Goal: Task Accomplishment & Management: Complete application form

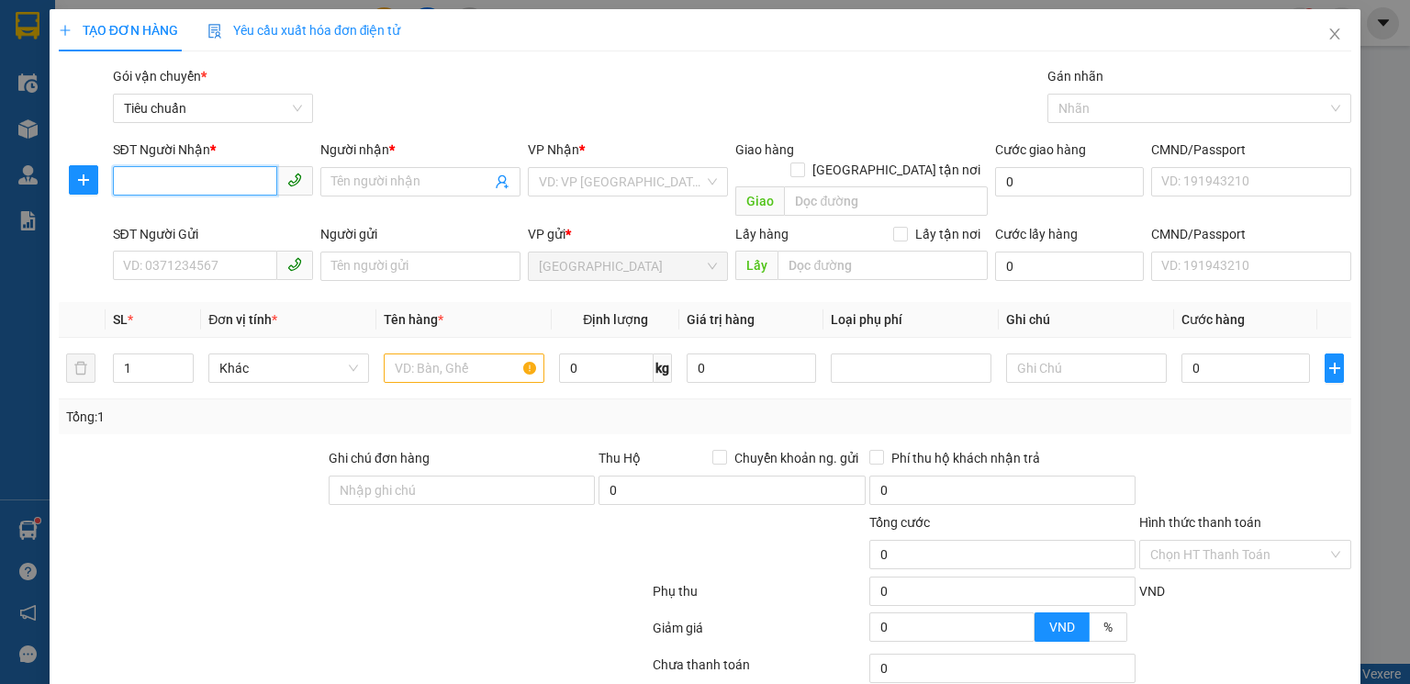
click at [230, 180] on input "SĐT Người Nhận *" at bounding box center [195, 180] width 164 height 29
drag, startPoint x: 233, startPoint y: 230, endPoint x: 230, endPoint y: 220, distance: 10.5
click at [231, 226] on div "0943025111 - C Thoa" at bounding box center [211, 218] width 198 height 29
type input "0943025111"
type input "C Thoa"
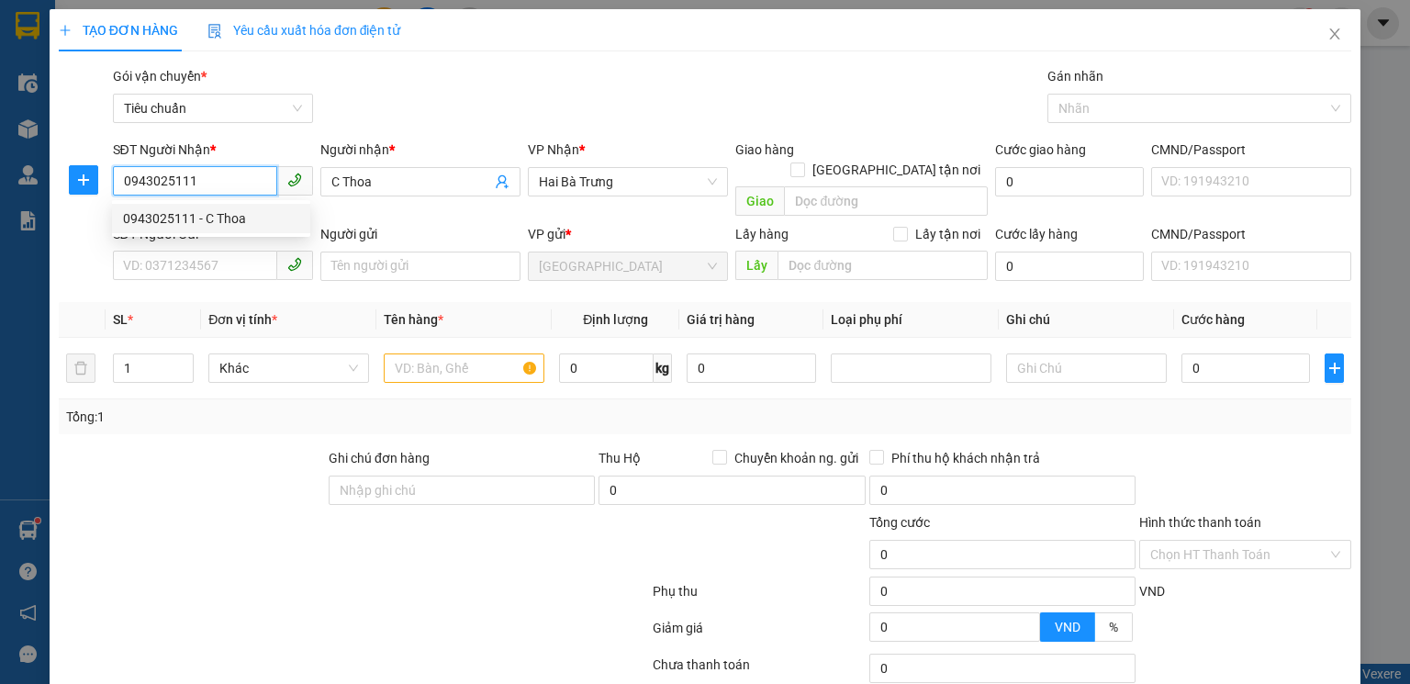
type input "300.000"
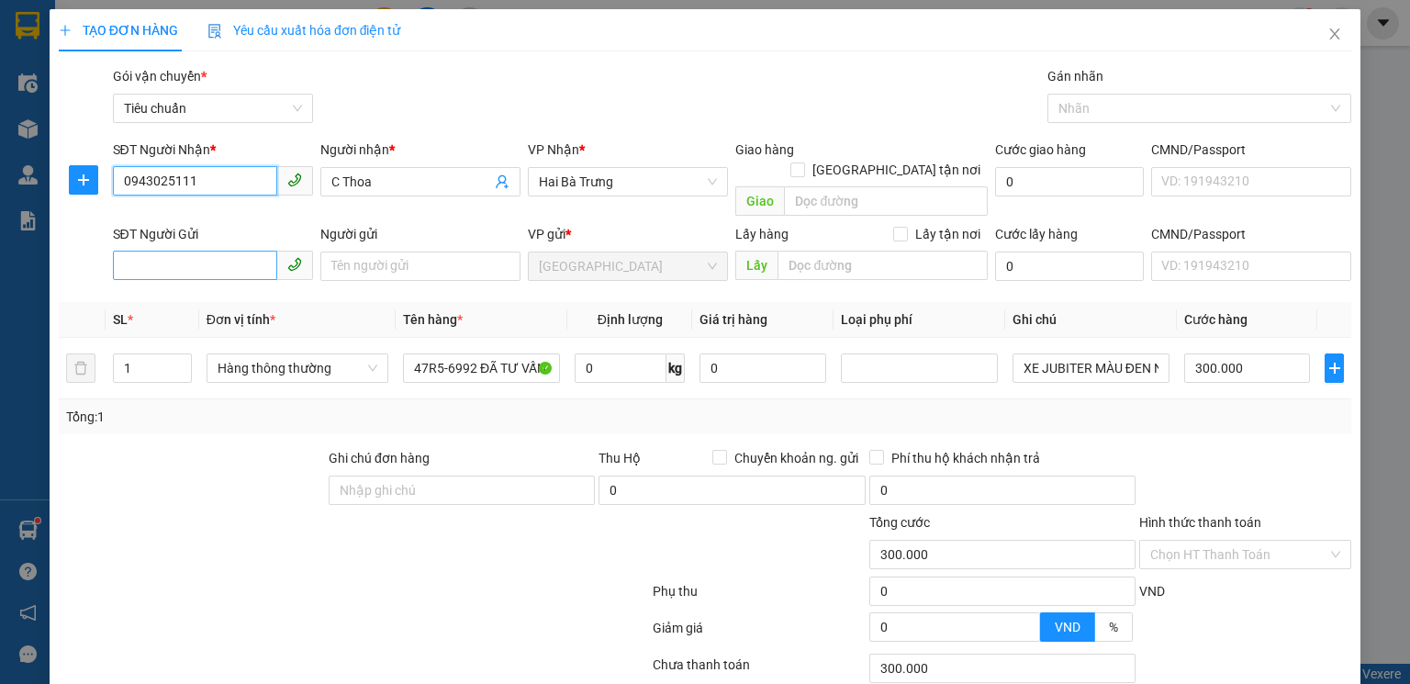
type input "0943025111"
click at [185, 251] on input "SĐT Người Gửi" at bounding box center [195, 265] width 164 height 29
click at [179, 251] on input "08577" at bounding box center [195, 265] width 164 height 29
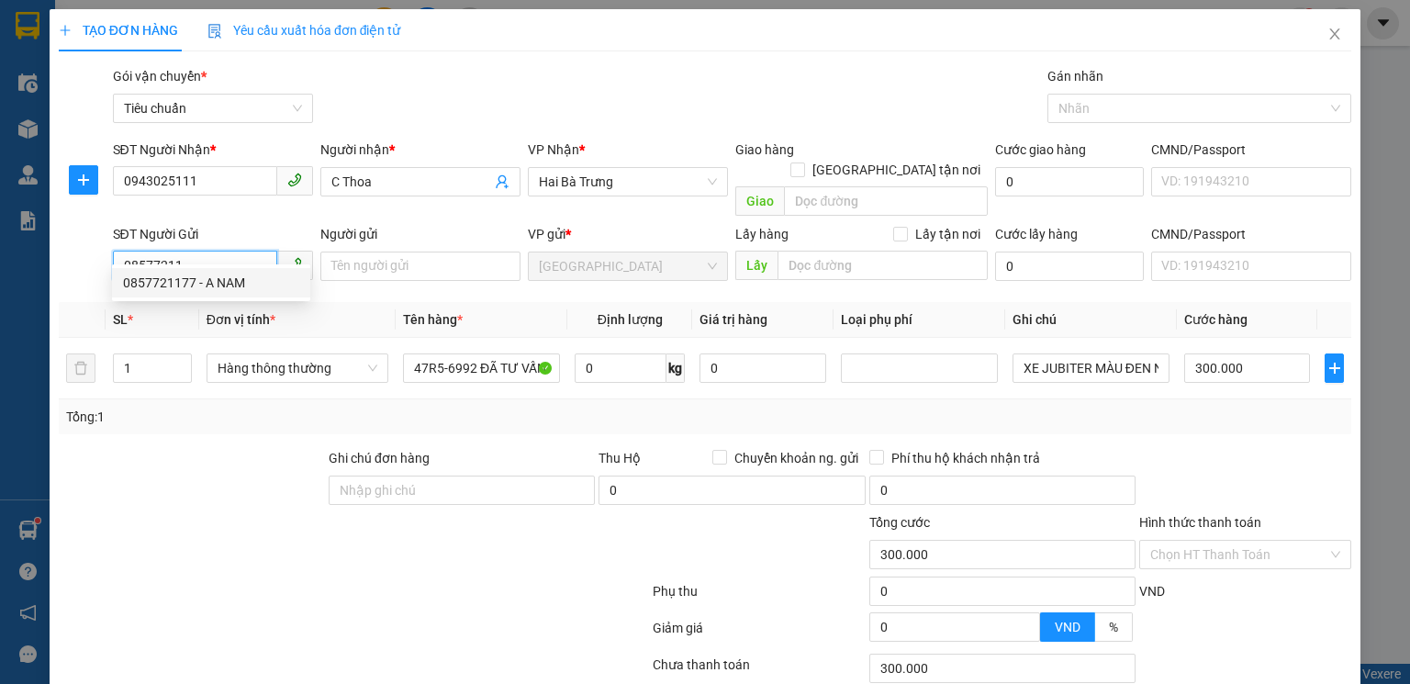
click at [197, 272] on div "0857721177 - A NAM" at bounding box center [211, 282] width 198 height 29
type input "0857721177"
type input "A NAM"
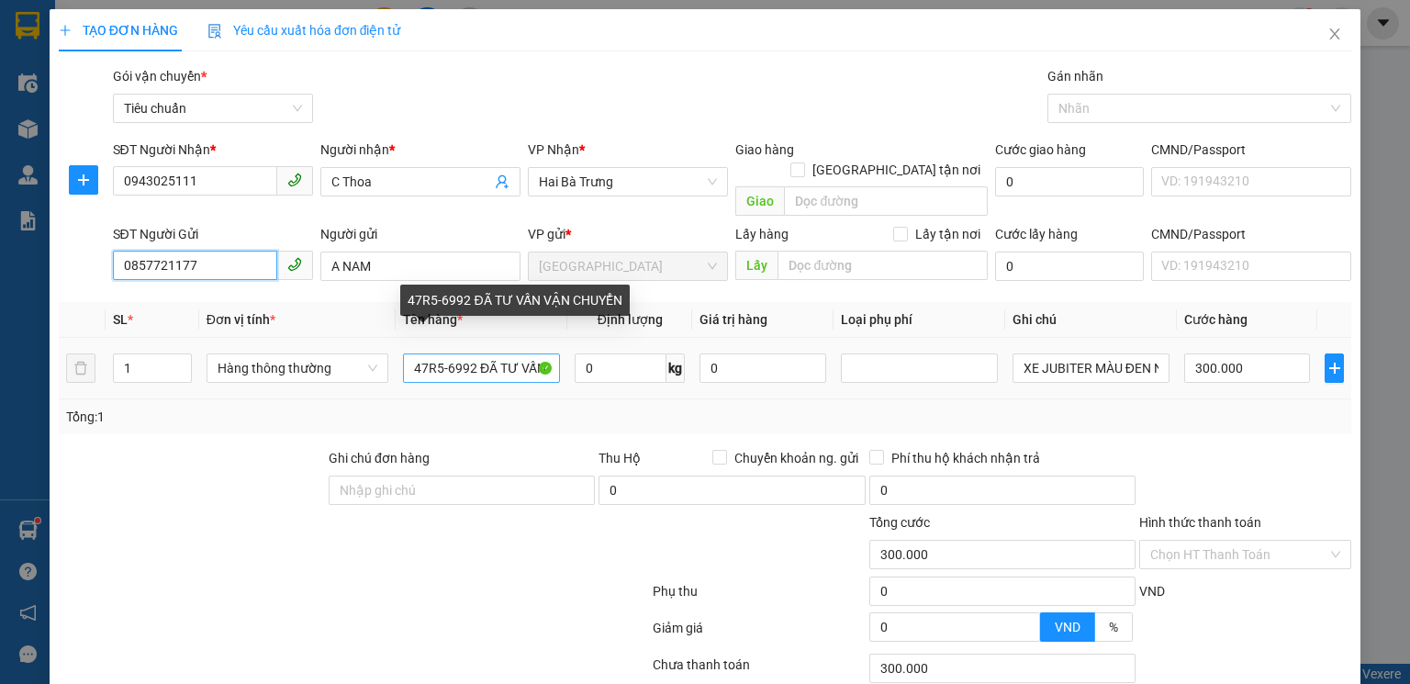
type input "0857721177"
click at [483, 353] on input "47R5-6992 ĐÃ TƯ VẤN VẬN CHUYỂN" at bounding box center [481, 367] width 157 height 29
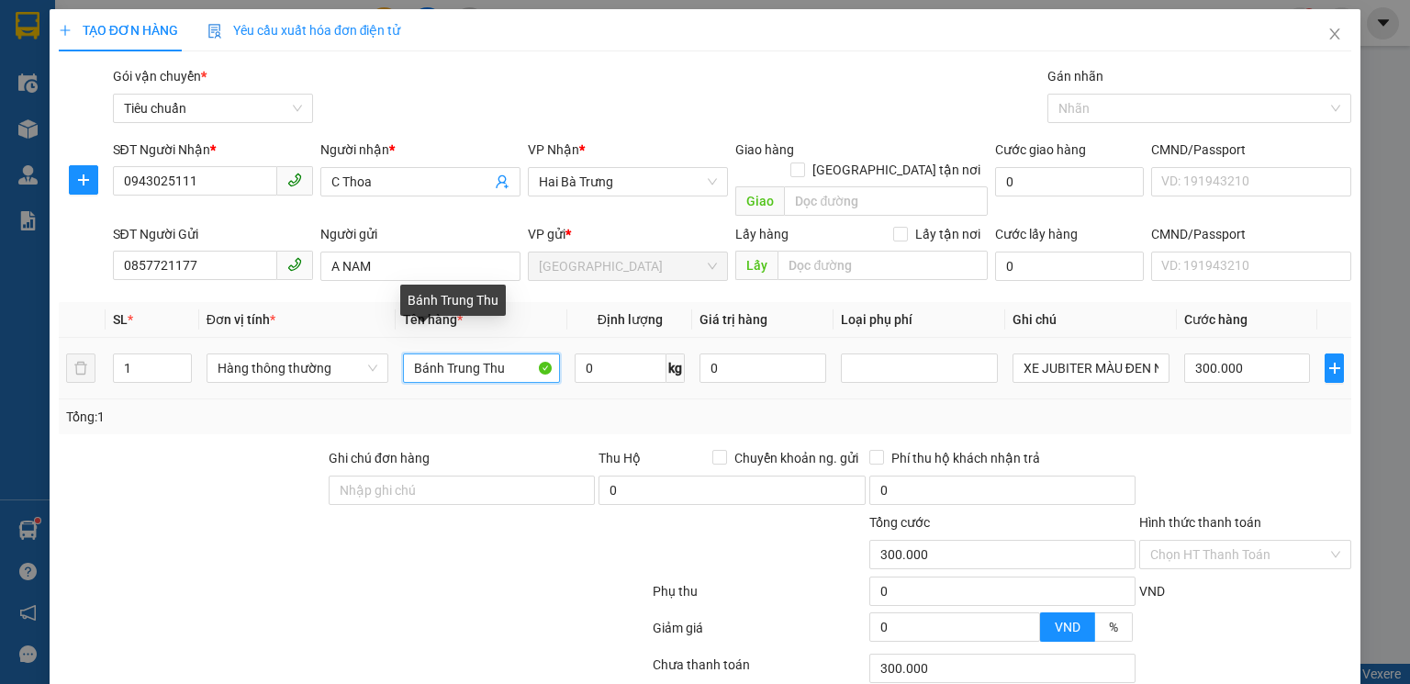
click at [504, 353] on input "Bánh Trung Thu" at bounding box center [481, 367] width 157 height 29
type input "Bánh Trung Thu(Đã Tư Vấn CSVC"
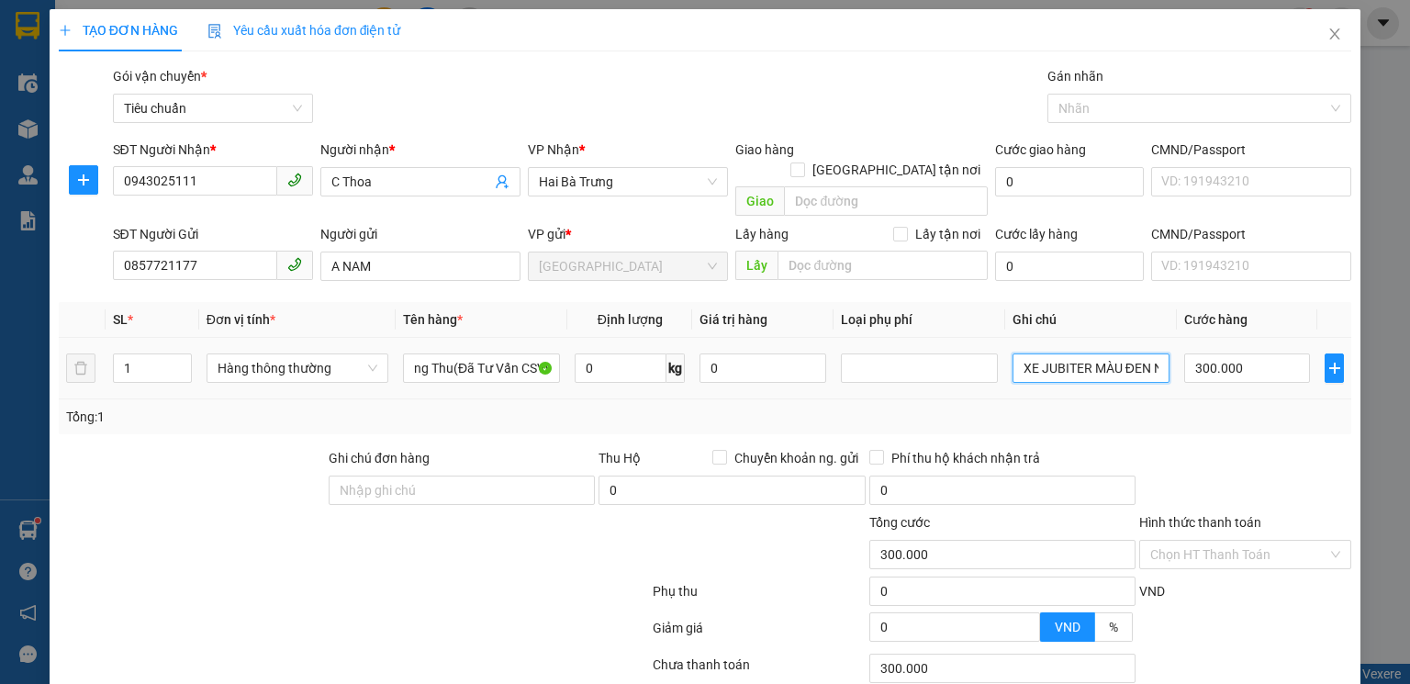
click at [1127, 353] on input "XE JUBITER MÀU ĐEN NÂU" at bounding box center [1091, 367] width 157 height 29
type input "T Chữ Xanh"
click at [1261, 355] on input "300.000" at bounding box center [1247, 367] width 126 height 29
type input "3"
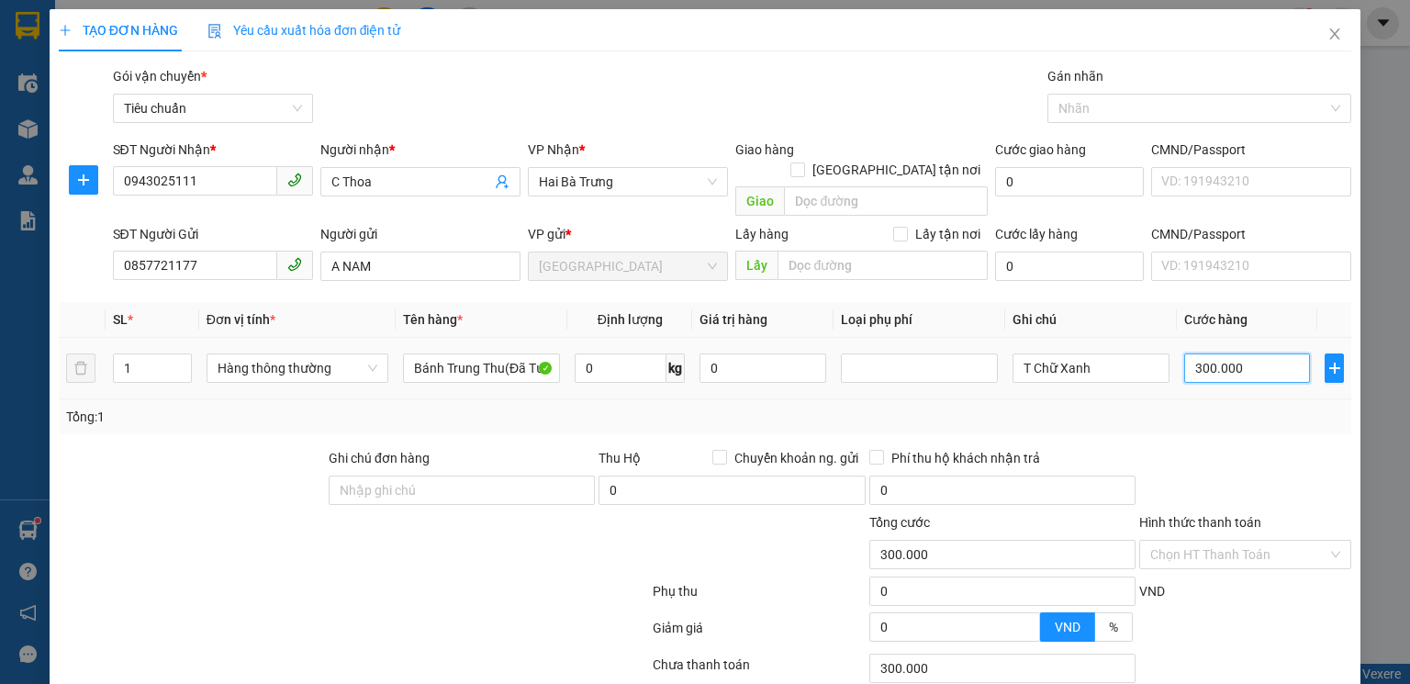
type input "3"
type input "30"
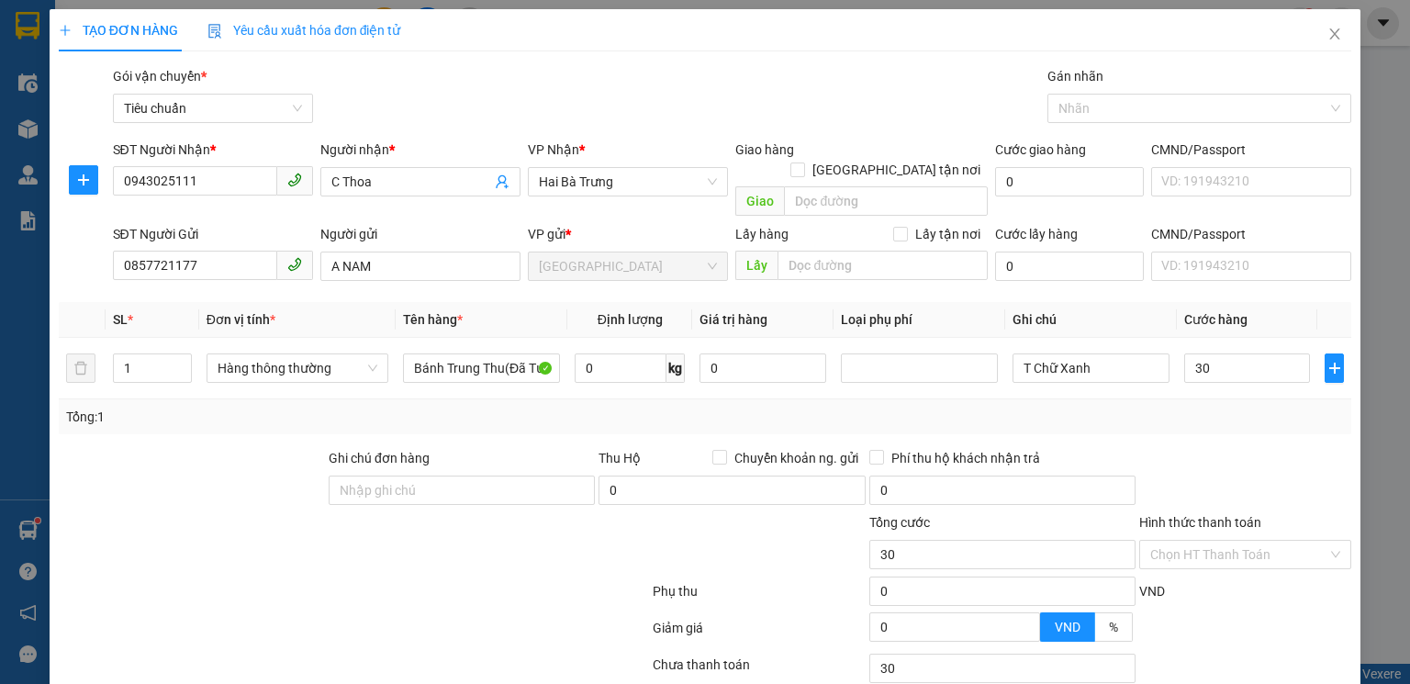
click at [1252, 407] on div "Tổng: 1" at bounding box center [705, 417] width 1278 height 20
type input "30.000"
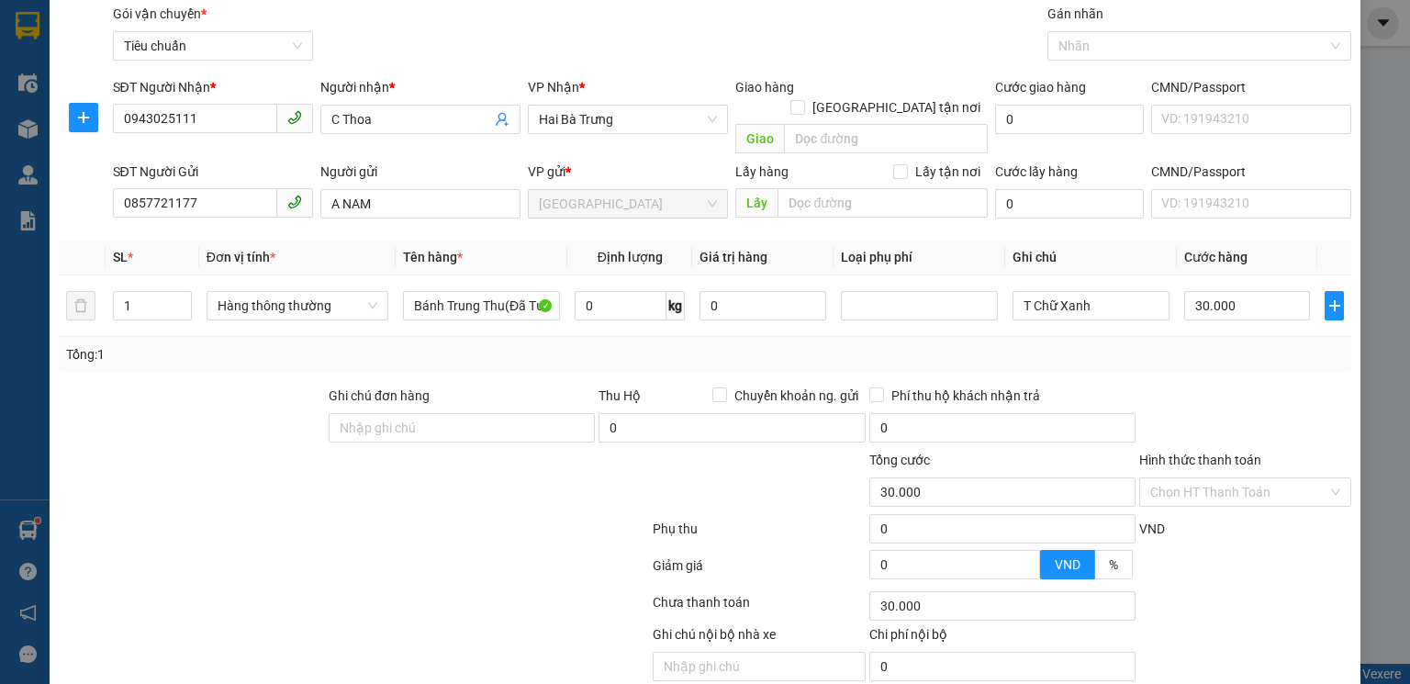
scroll to position [118, 0]
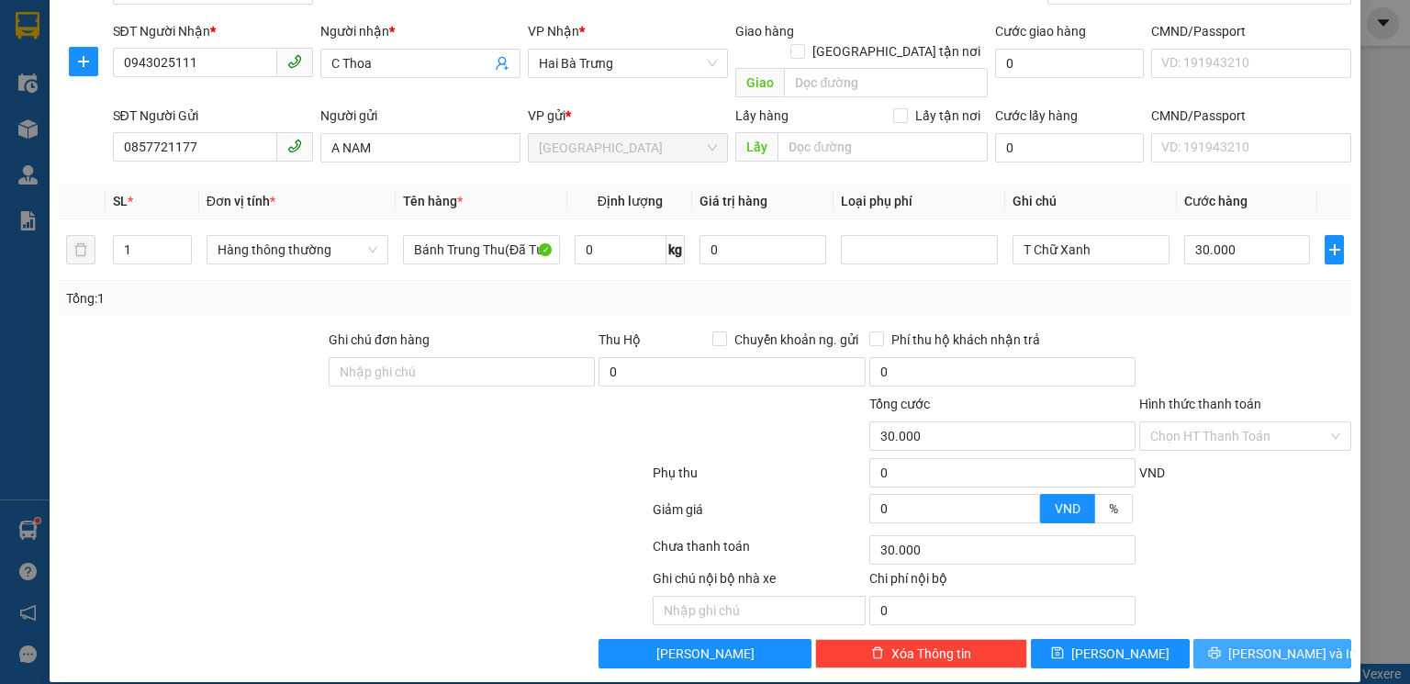
click at [1276, 644] on span "[PERSON_NAME] và In" at bounding box center [1292, 654] width 129 height 20
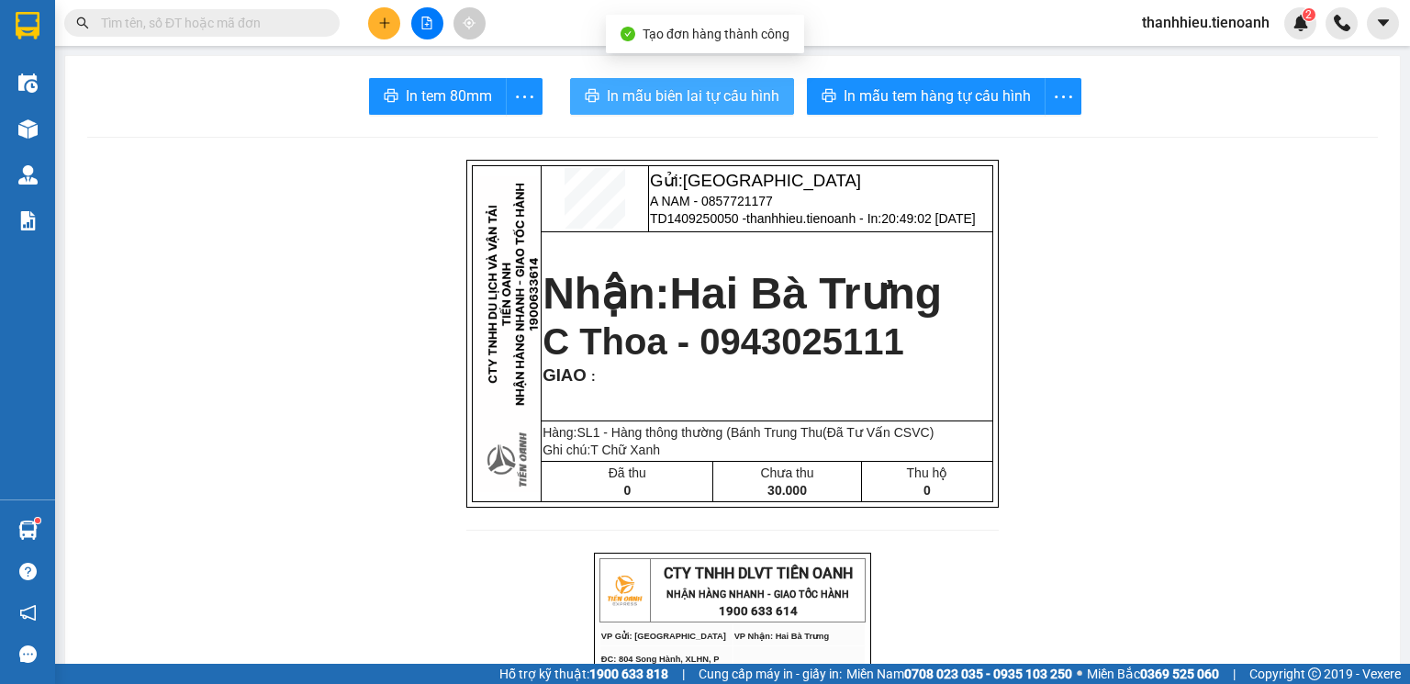
click at [715, 95] on span "In mẫu biên lai tự cấu hình" at bounding box center [693, 95] width 173 height 23
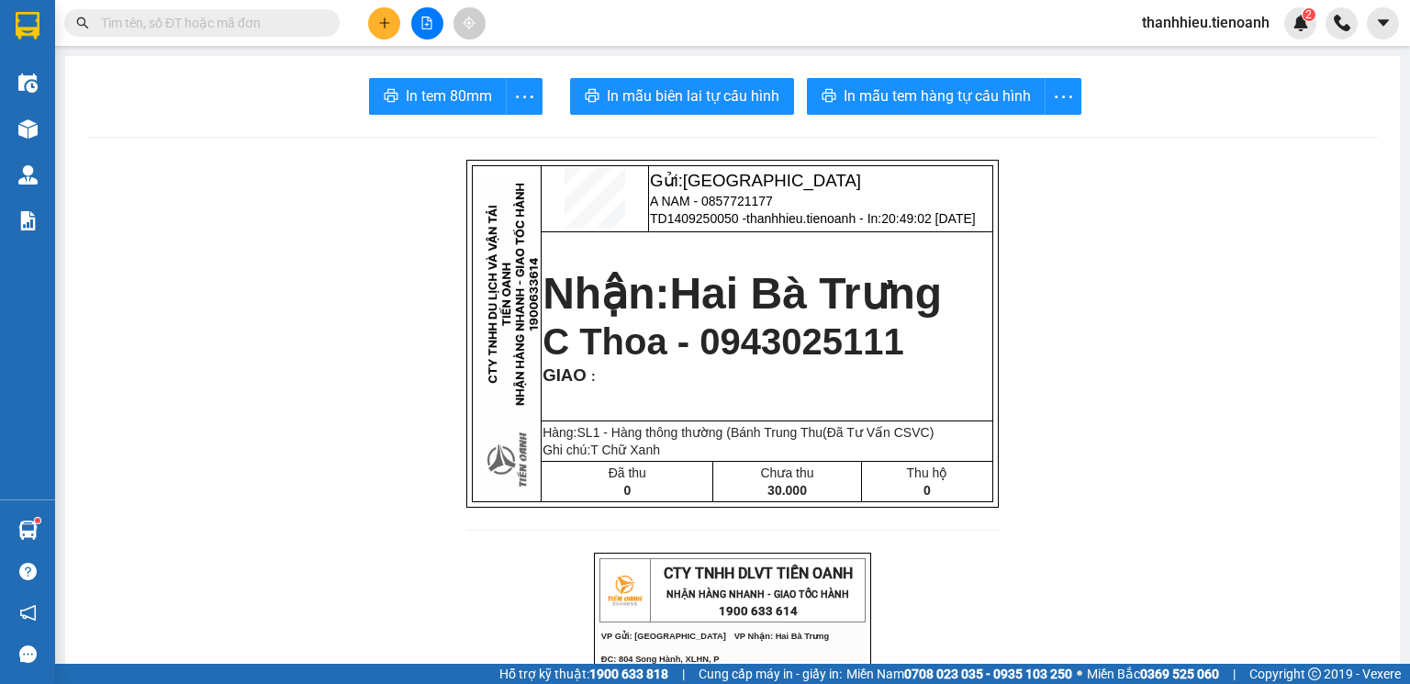
click at [382, 26] on icon "plus" at bounding box center [384, 23] width 13 height 13
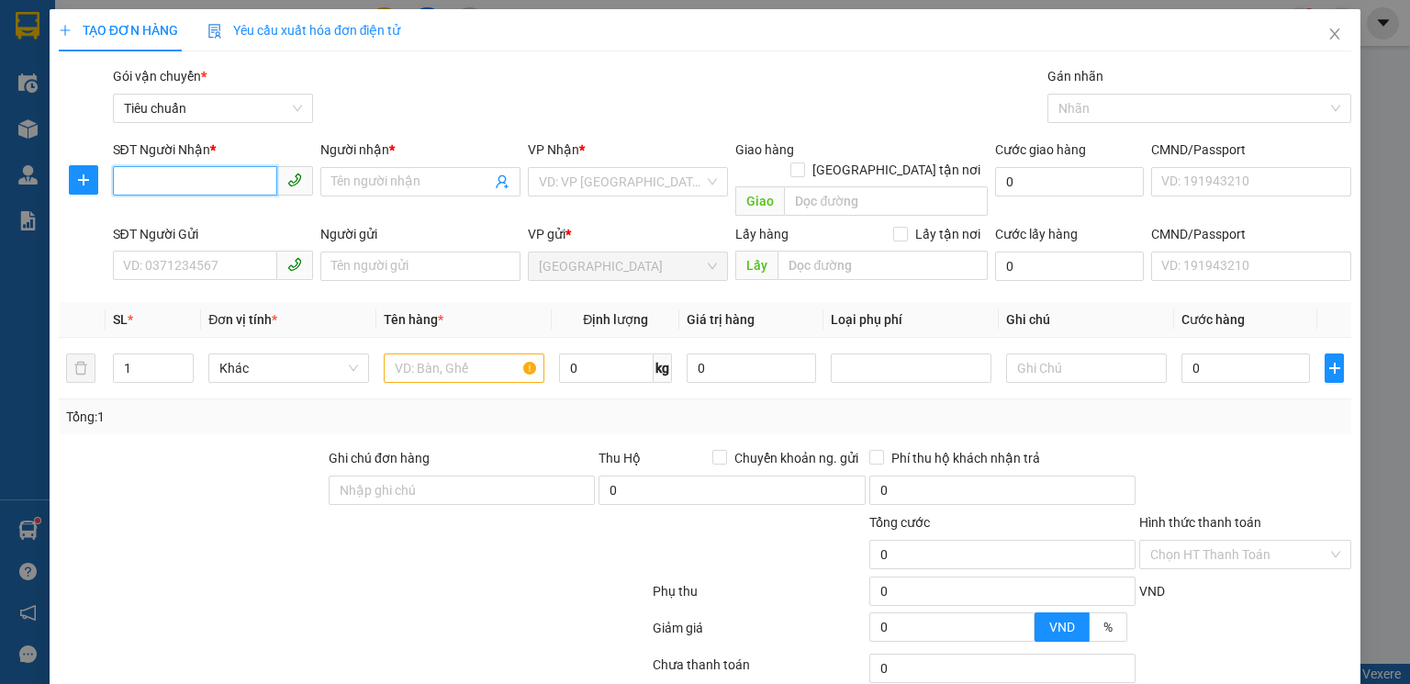
click at [181, 181] on input "SĐT Người Nhận *" at bounding box center [195, 180] width 164 height 29
type input "0854561568"
click at [350, 187] on input "Người nhận *" at bounding box center [411, 182] width 160 height 20
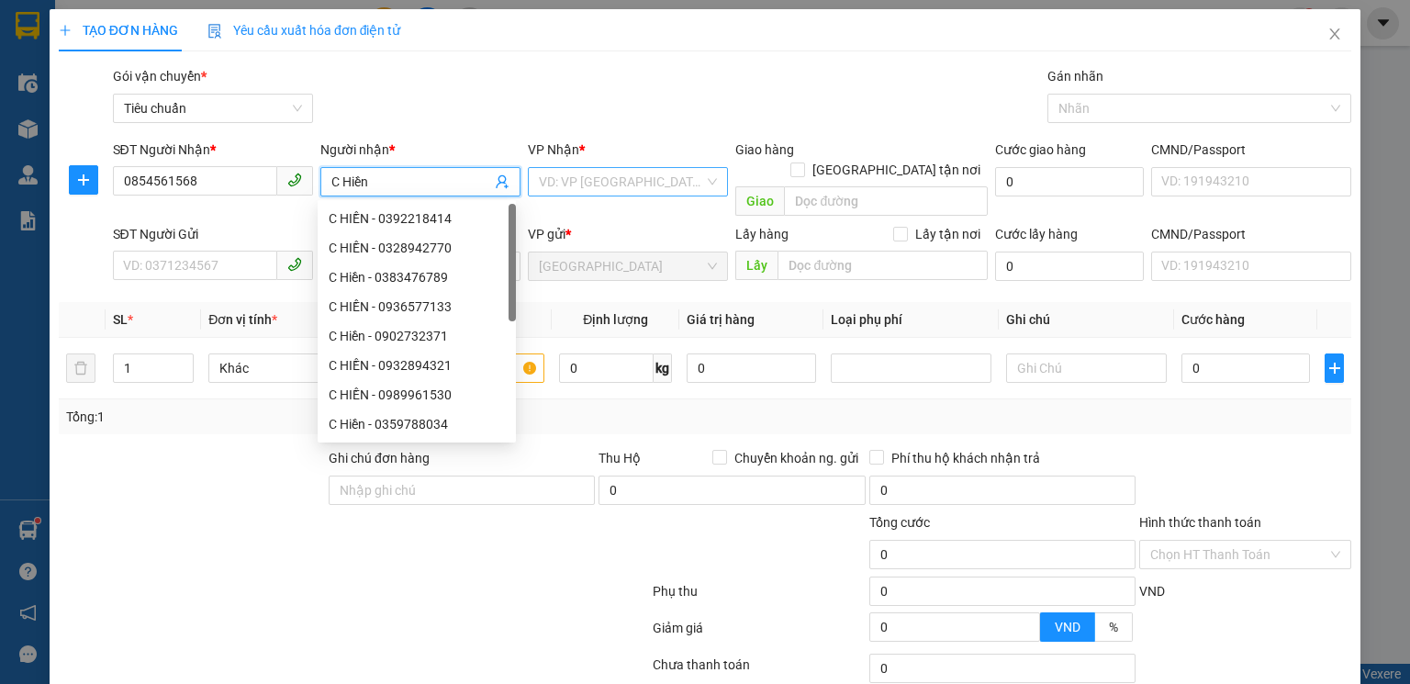
type input "C Hiền"
click at [577, 179] on input "search" at bounding box center [621, 182] width 165 height 28
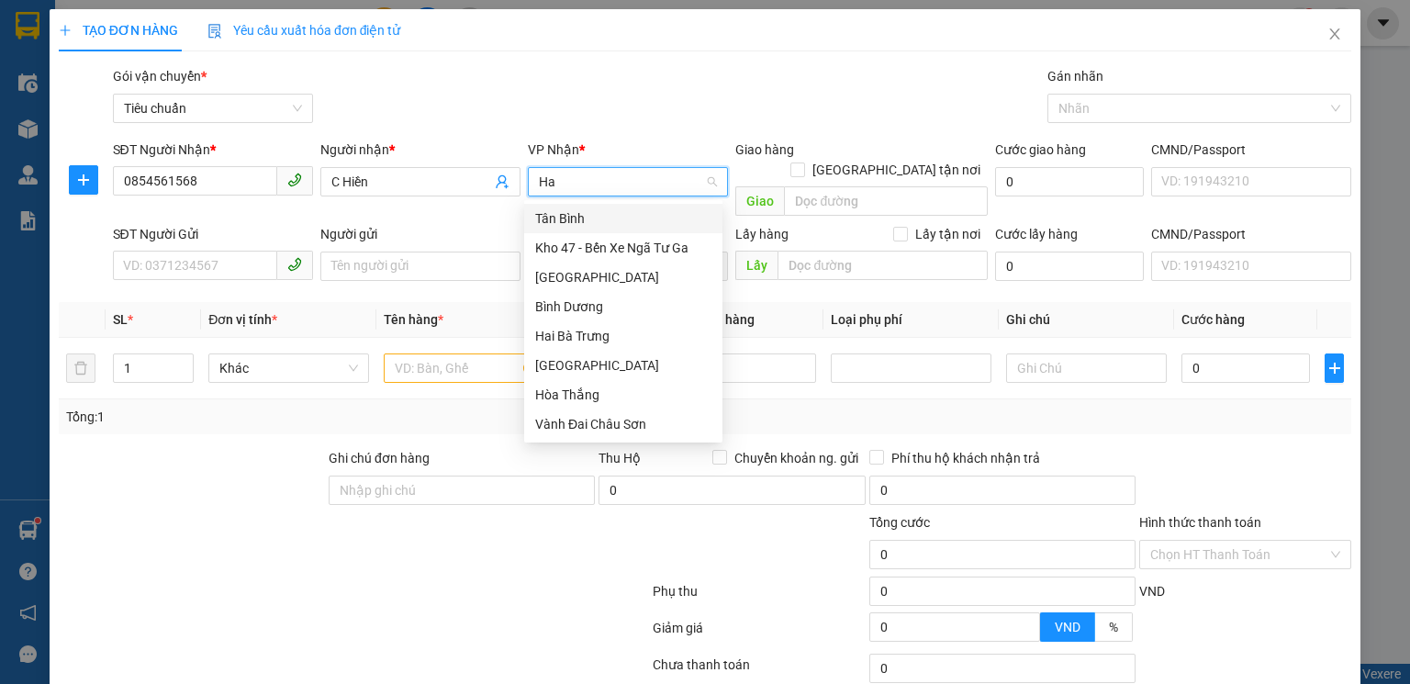
type input "Hai"
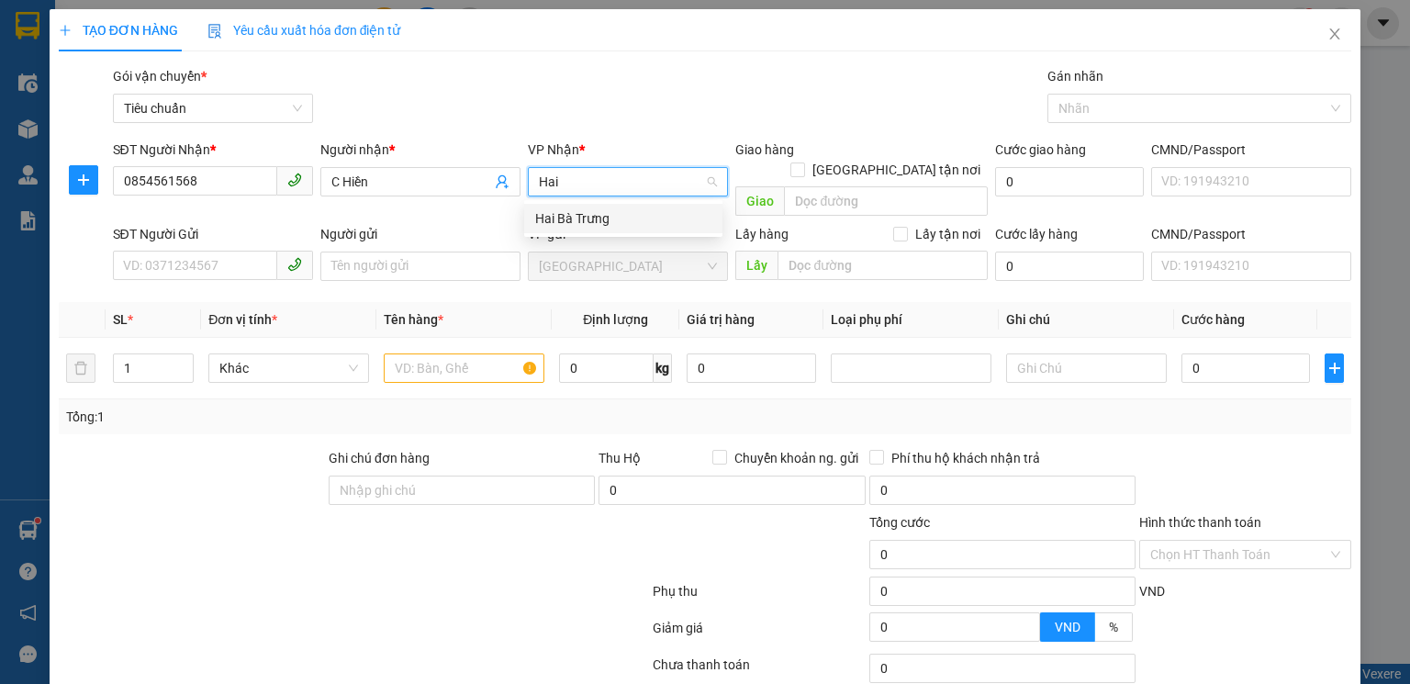
click at [577, 228] on div "Hai Bà Trưng" at bounding box center [623, 218] width 176 height 20
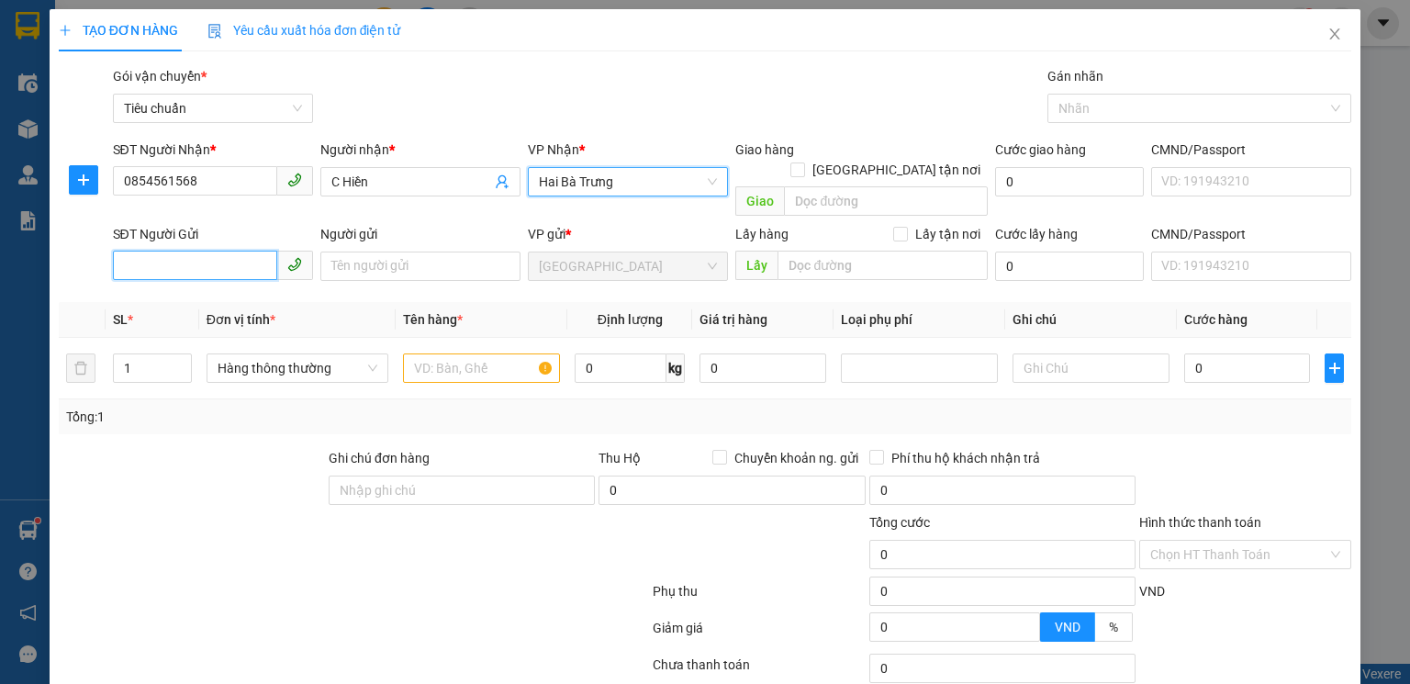
click at [168, 252] on input "SĐT Người Gửi" at bounding box center [195, 265] width 164 height 29
type input "0918946379"
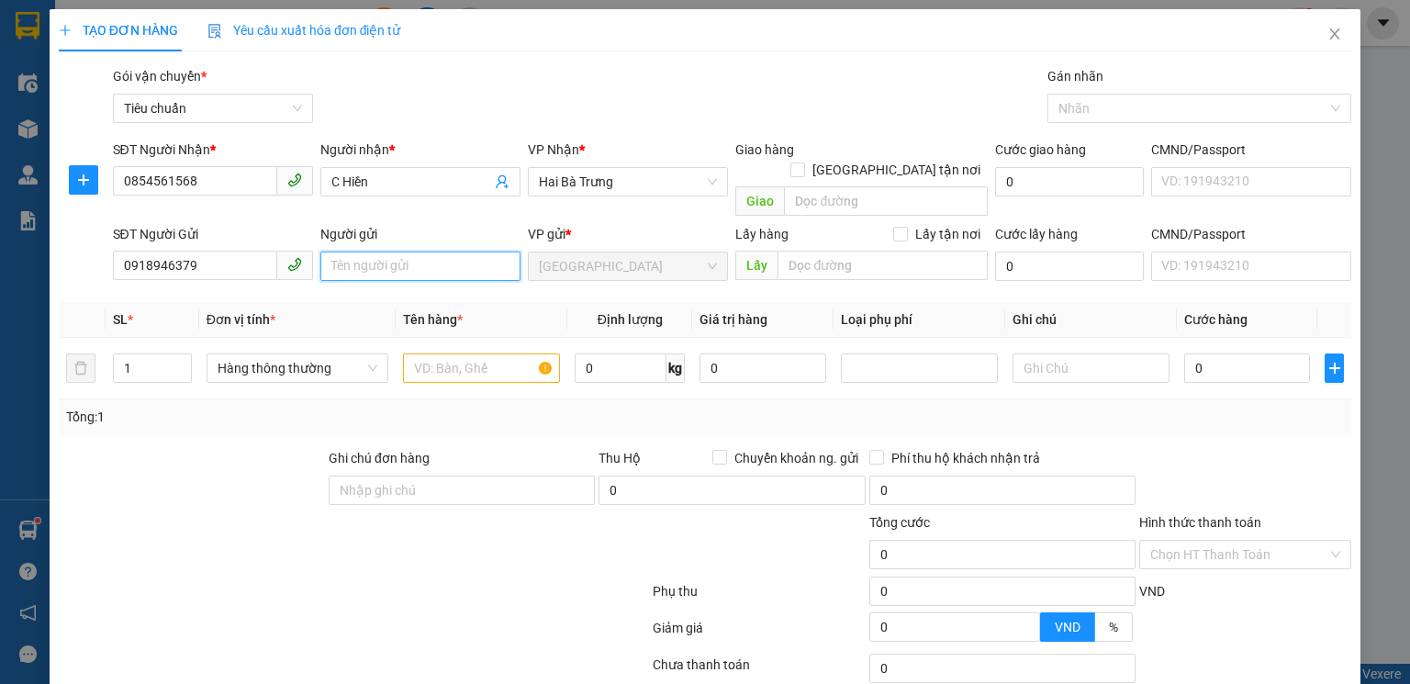
click at [342, 253] on input "Người gửi" at bounding box center [420, 266] width 200 height 29
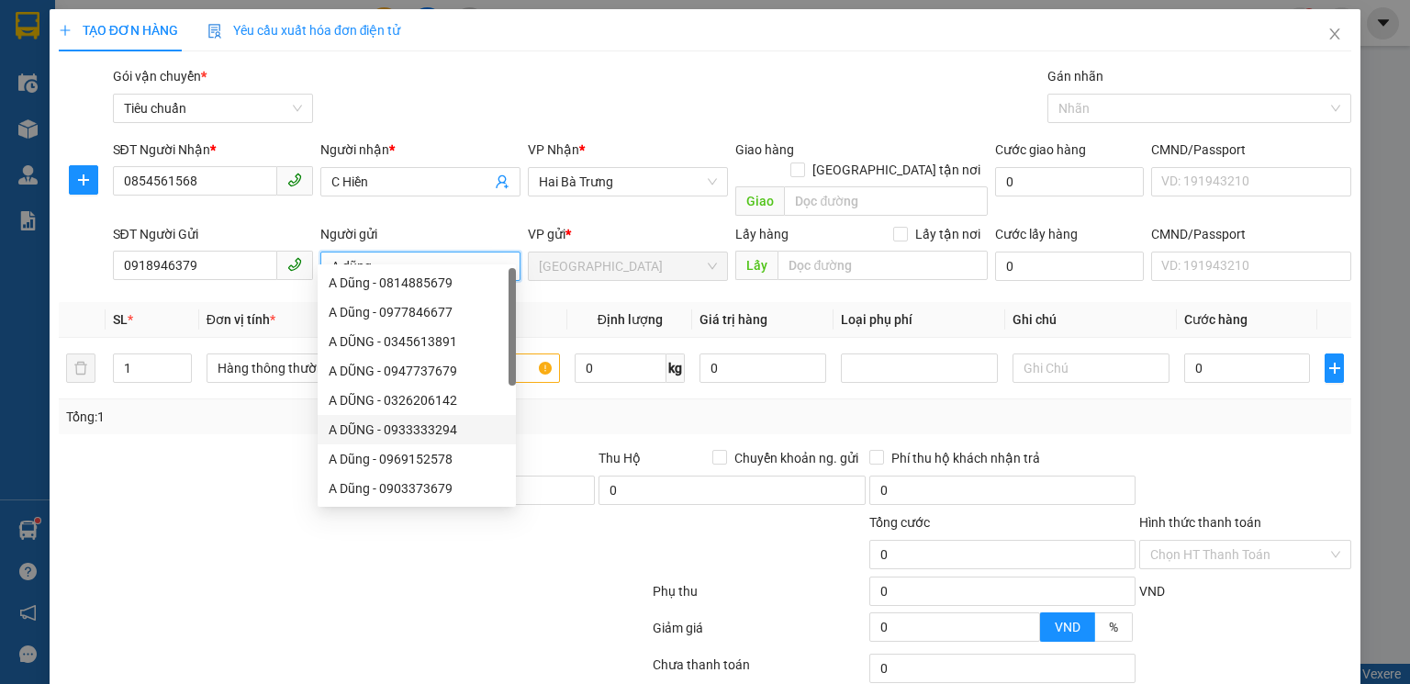
type input "A dũng"
click at [588, 399] on div "Tổng: 1" at bounding box center [705, 416] width 1293 height 35
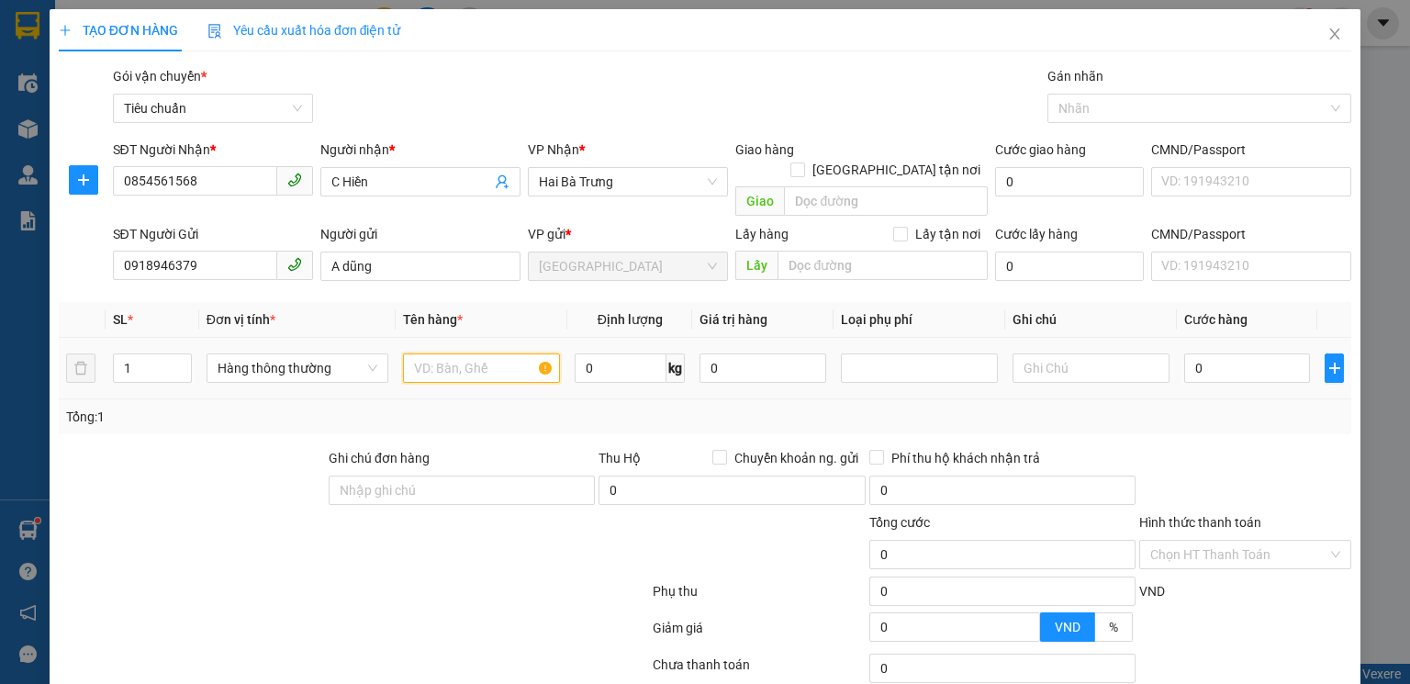
click at [465, 356] on input "text" at bounding box center [481, 367] width 157 height 29
type input "Mắt Kính(Đã Tư Vấn CSVC)"
click at [1064, 353] on input "text" at bounding box center [1091, 367] width 157 height 29
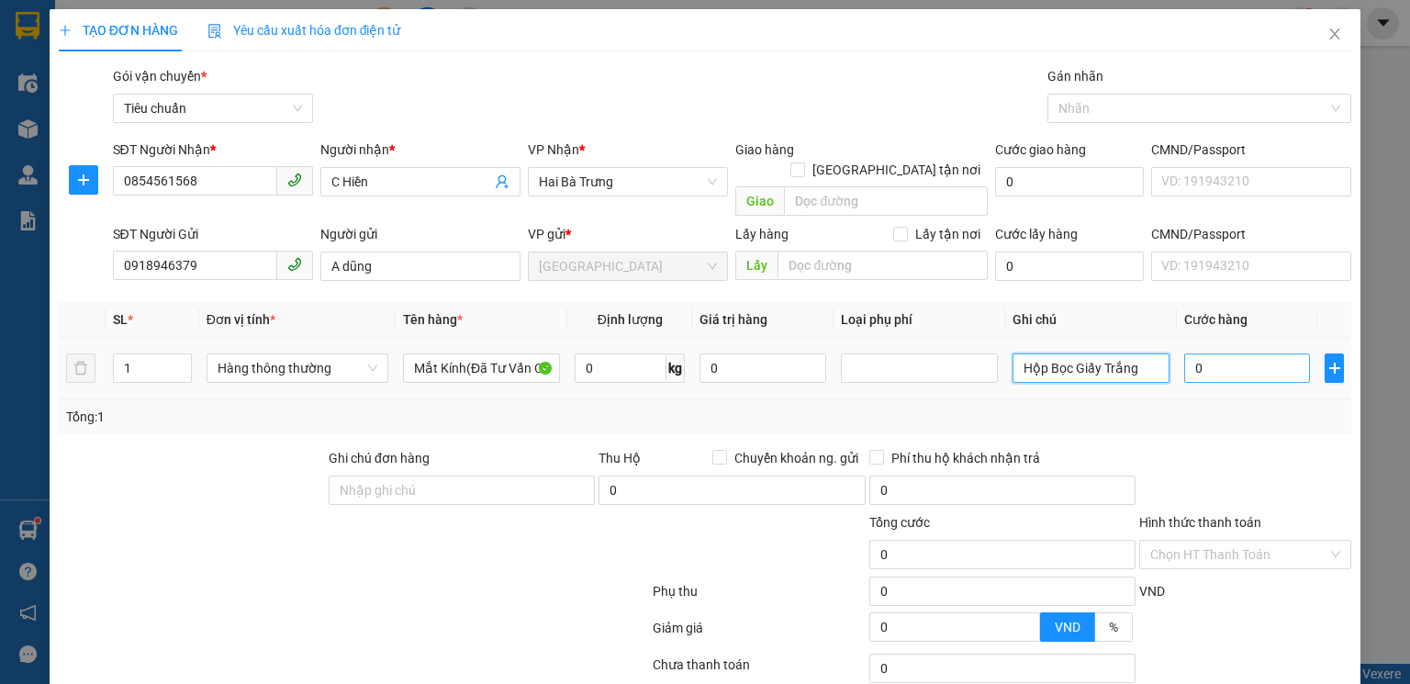
type input "Hộp Bọc Giấy Trắng"
type input "3"
type input "30"
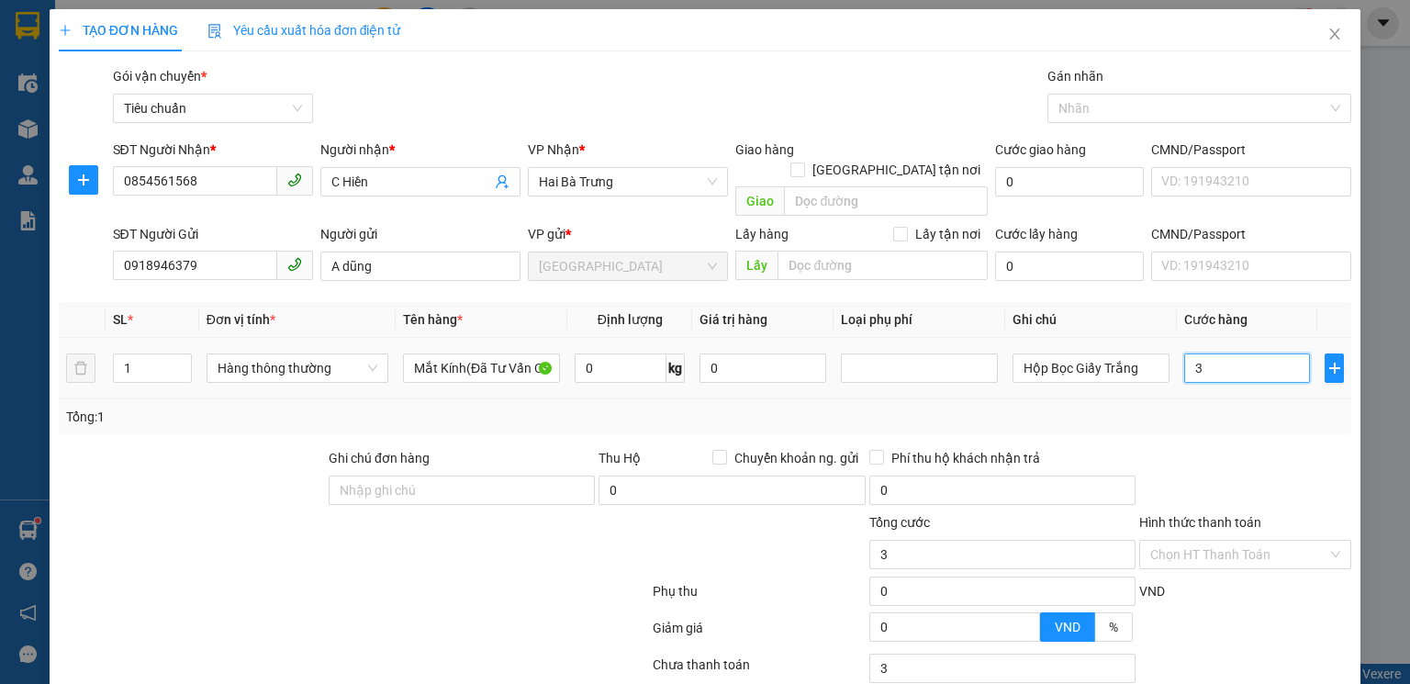
type input "30"
type input "30.000"
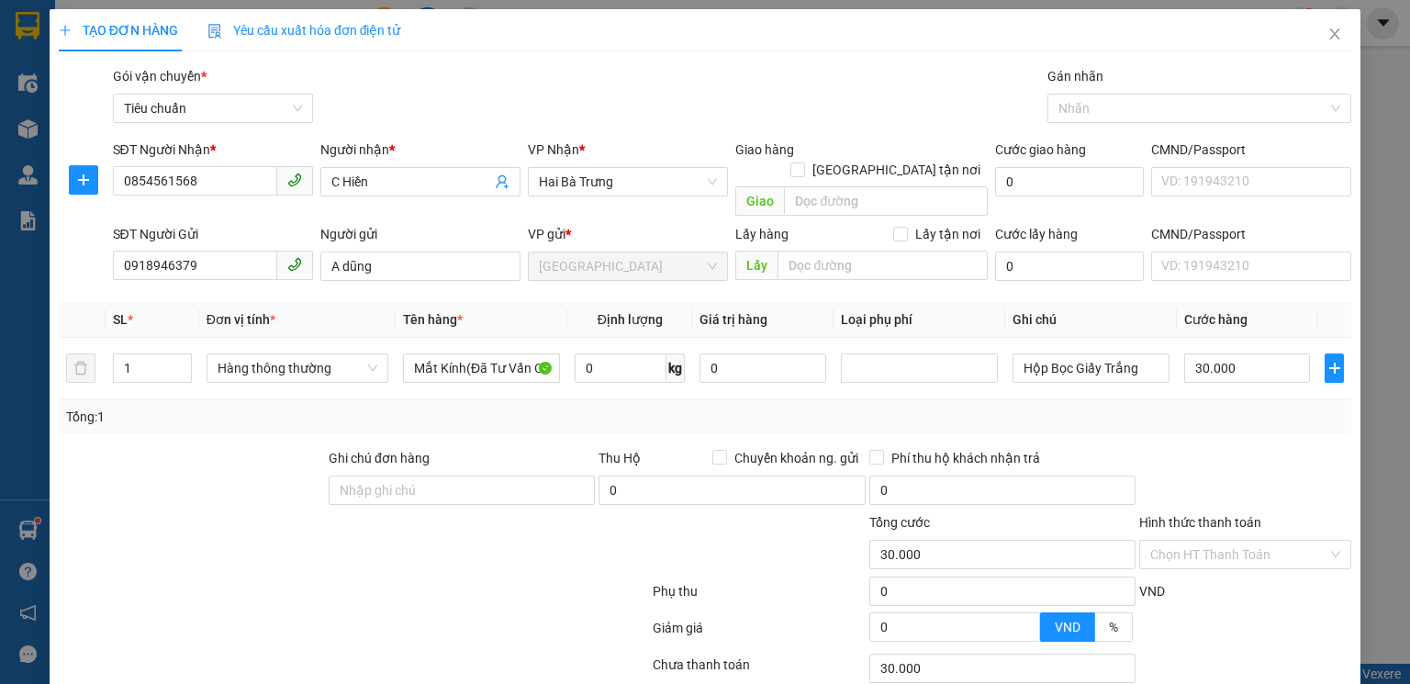
click at [1226, 448] on div at bounding box center [1246, 480] width 216 height 64
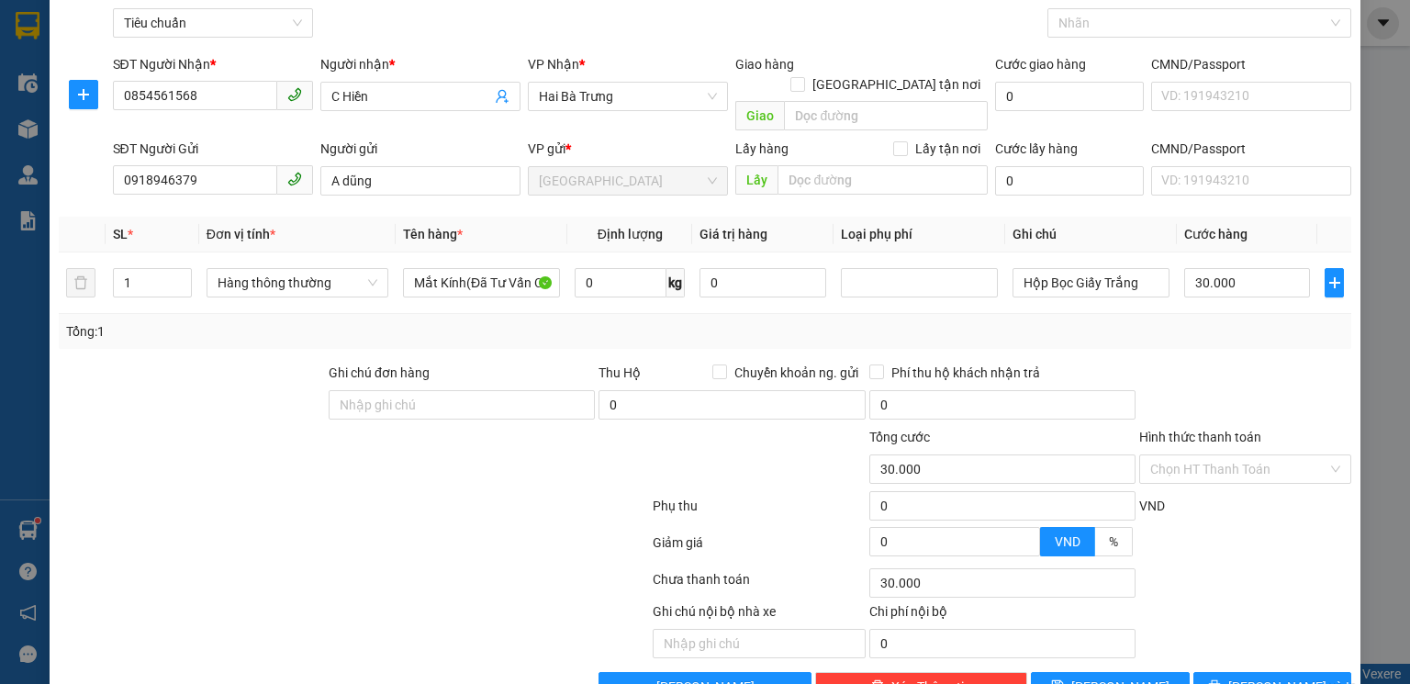
scroll to position [118, 0]
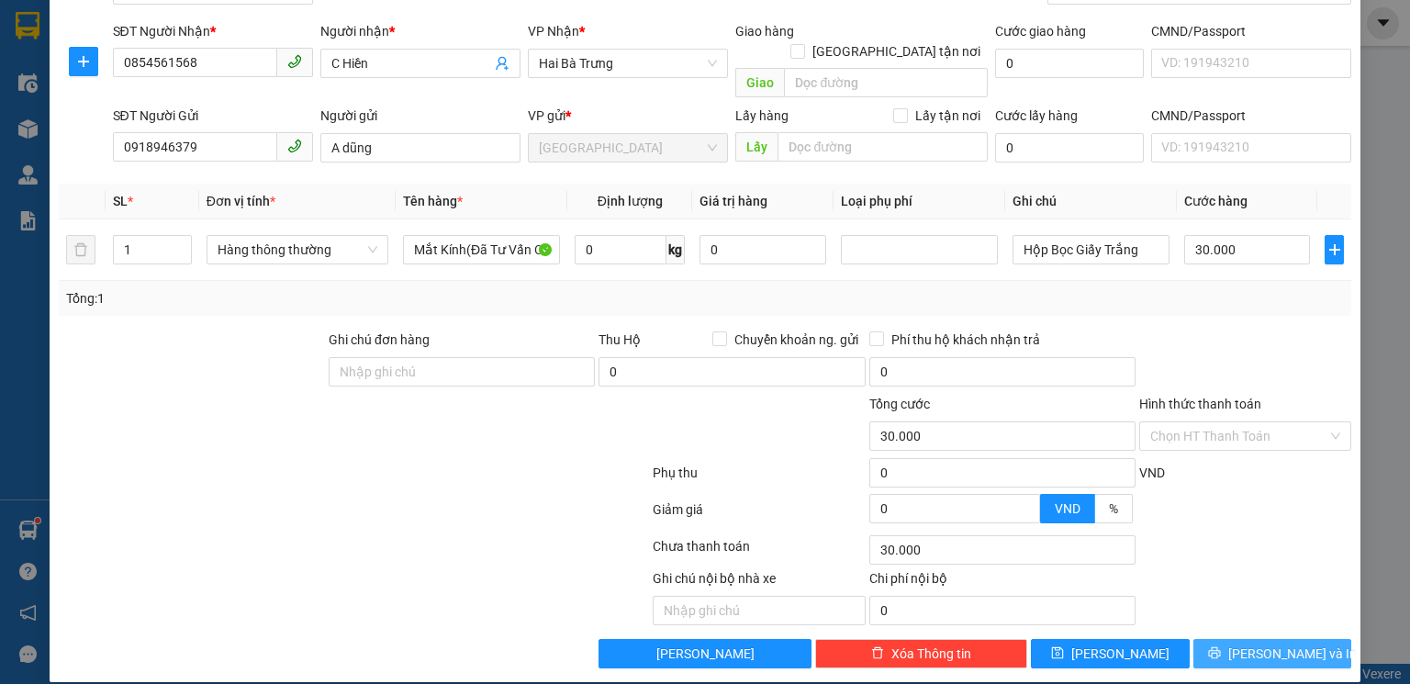
click at [1271, 644] on span "[PERSON_NAME] và In" at bounding box center [1292, 654] width 129 height 20
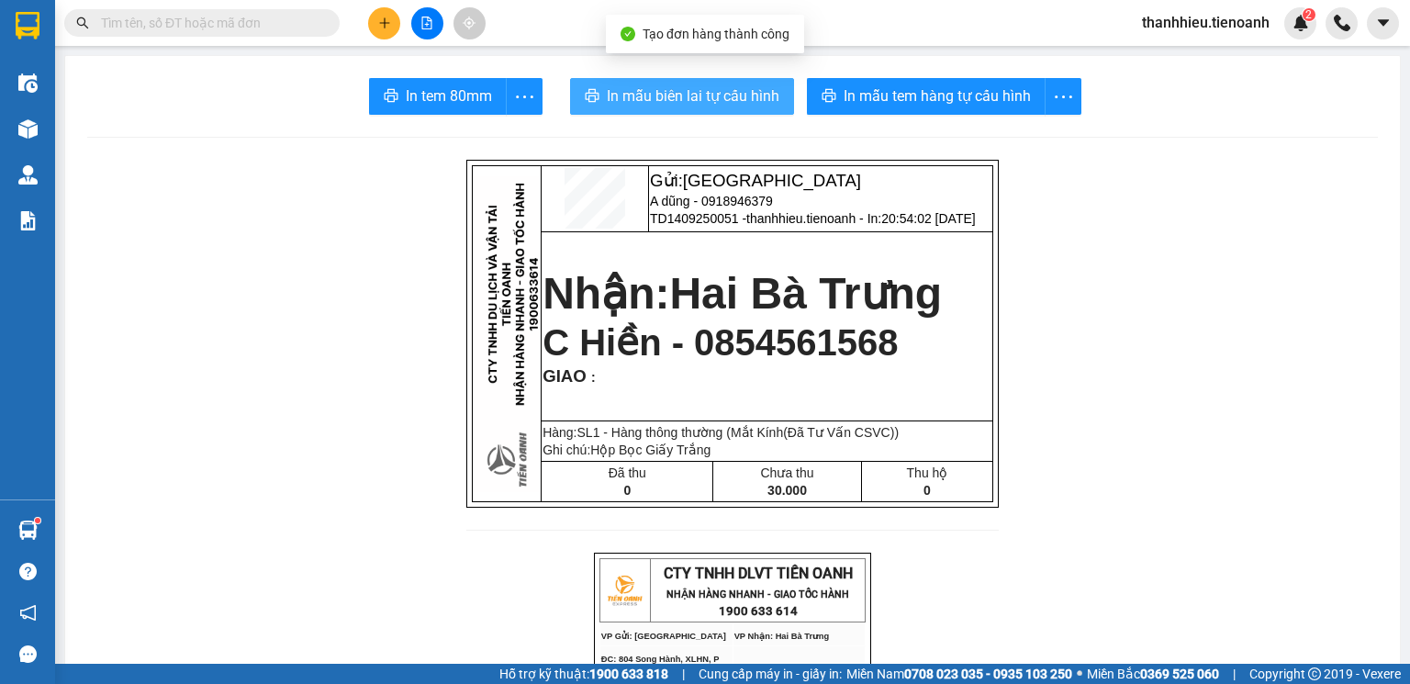
click at [633, 104] on span "In mẫu biên lai tự cấu hình" at bounding box center [693, 95] width 173 height 23
